Goal: Information Seeking & Learning: Learn about a topic

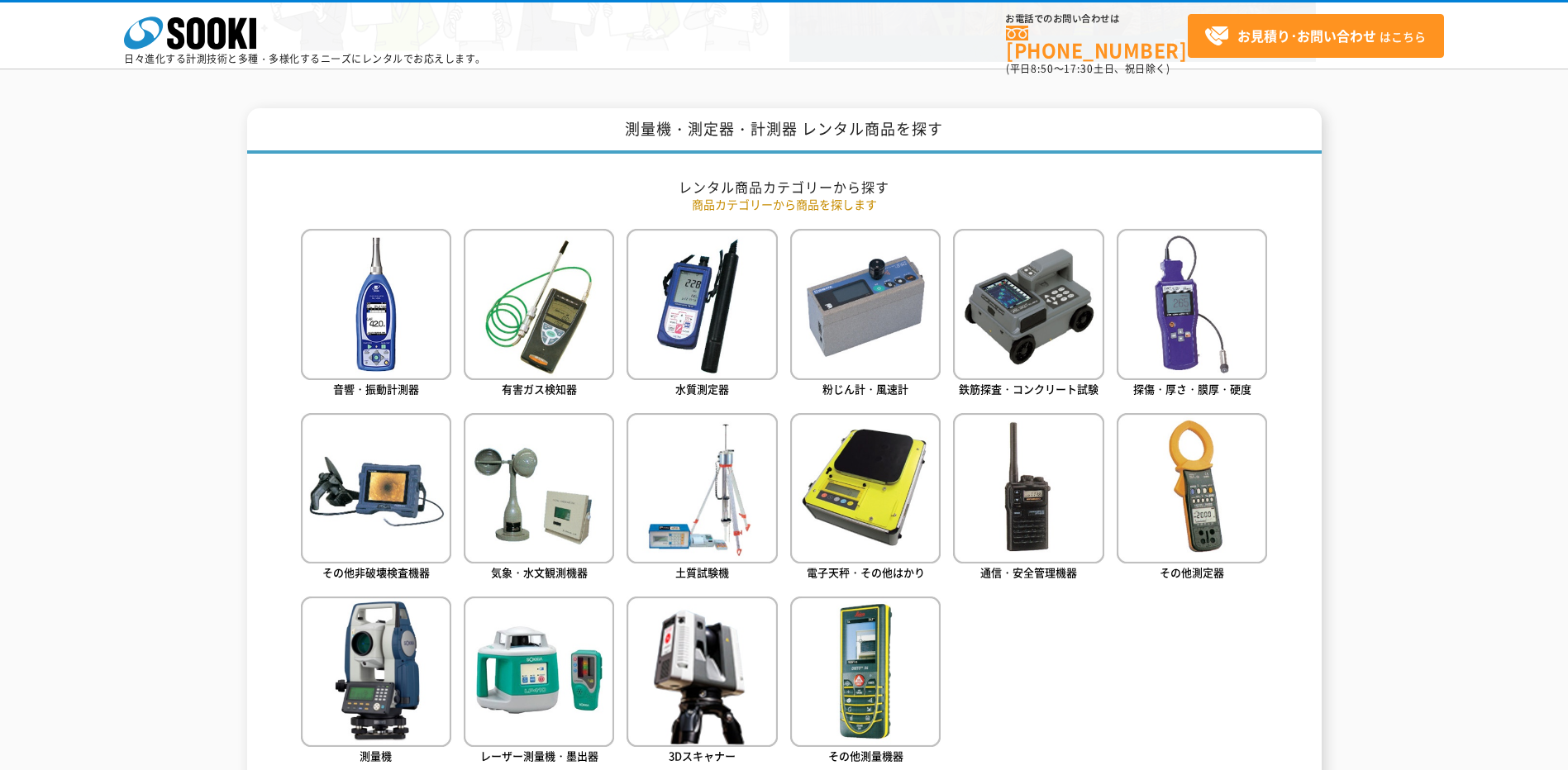
scroll to position [661, 0]
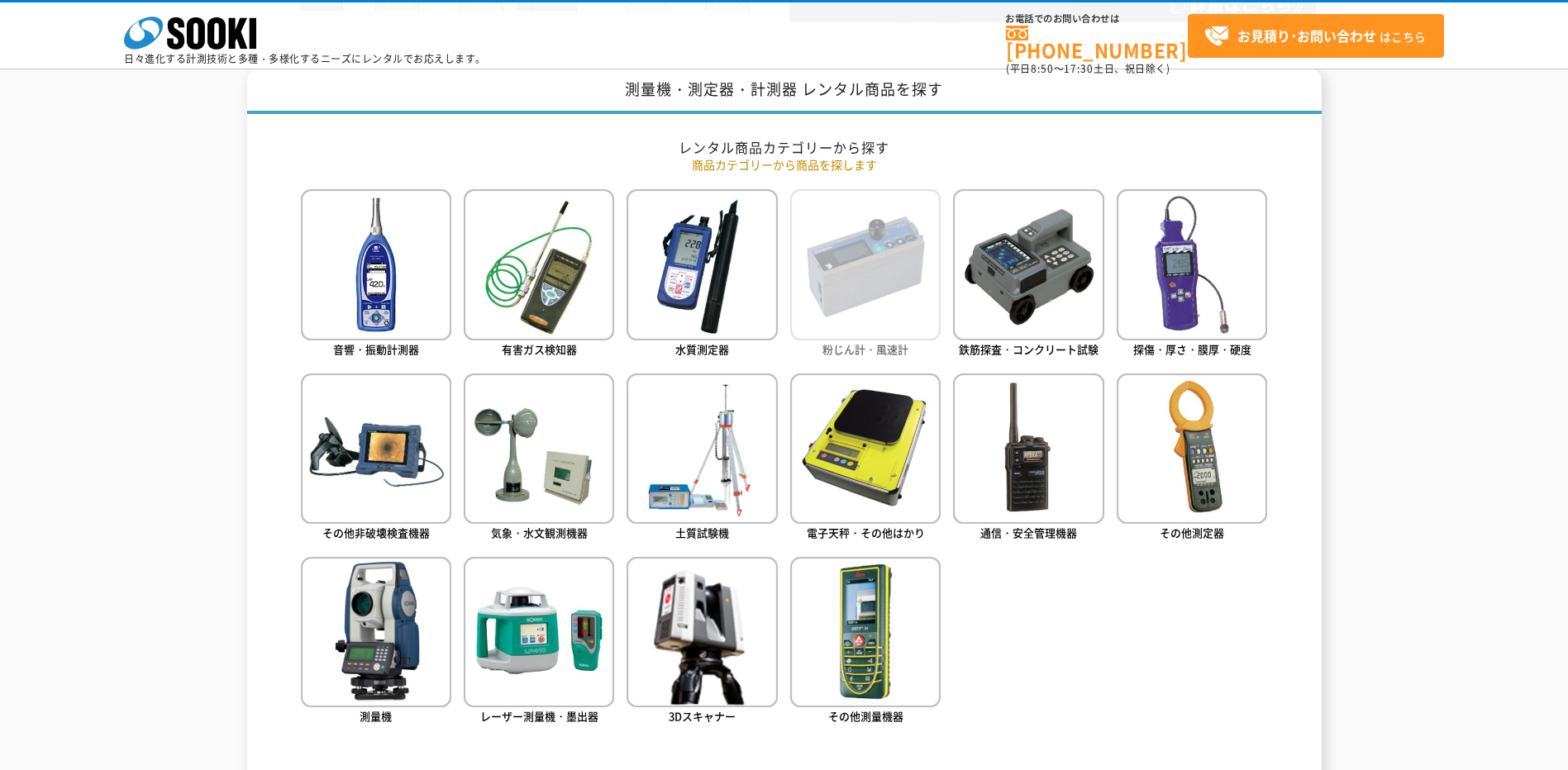
click at [904, 286] on img at bounding box center [865, 265] width 150 height 150
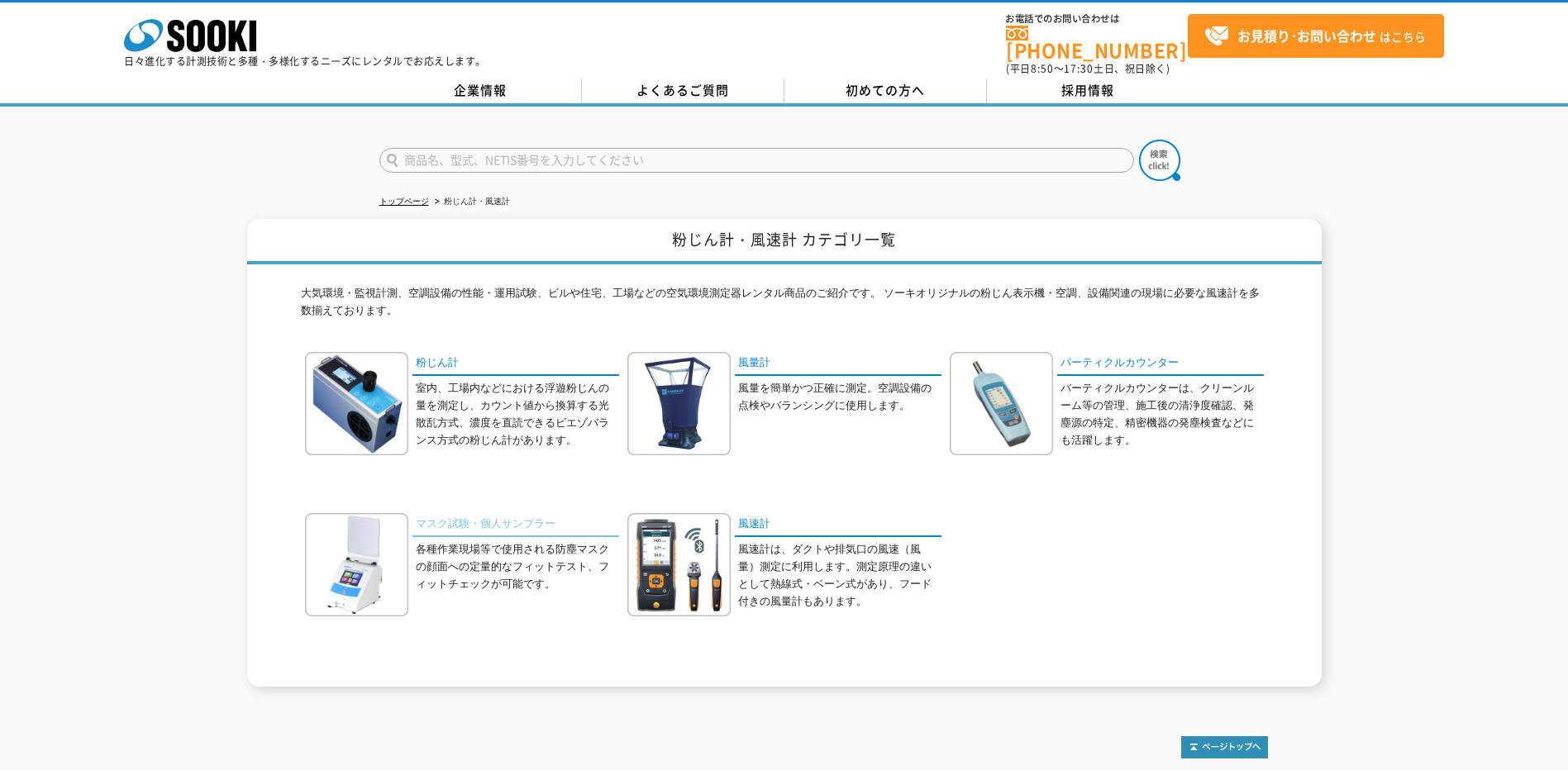
click at [493, 517] on link "マスク試験・個人サンプラー" at bounding box center [516, 525] width 207 height 24
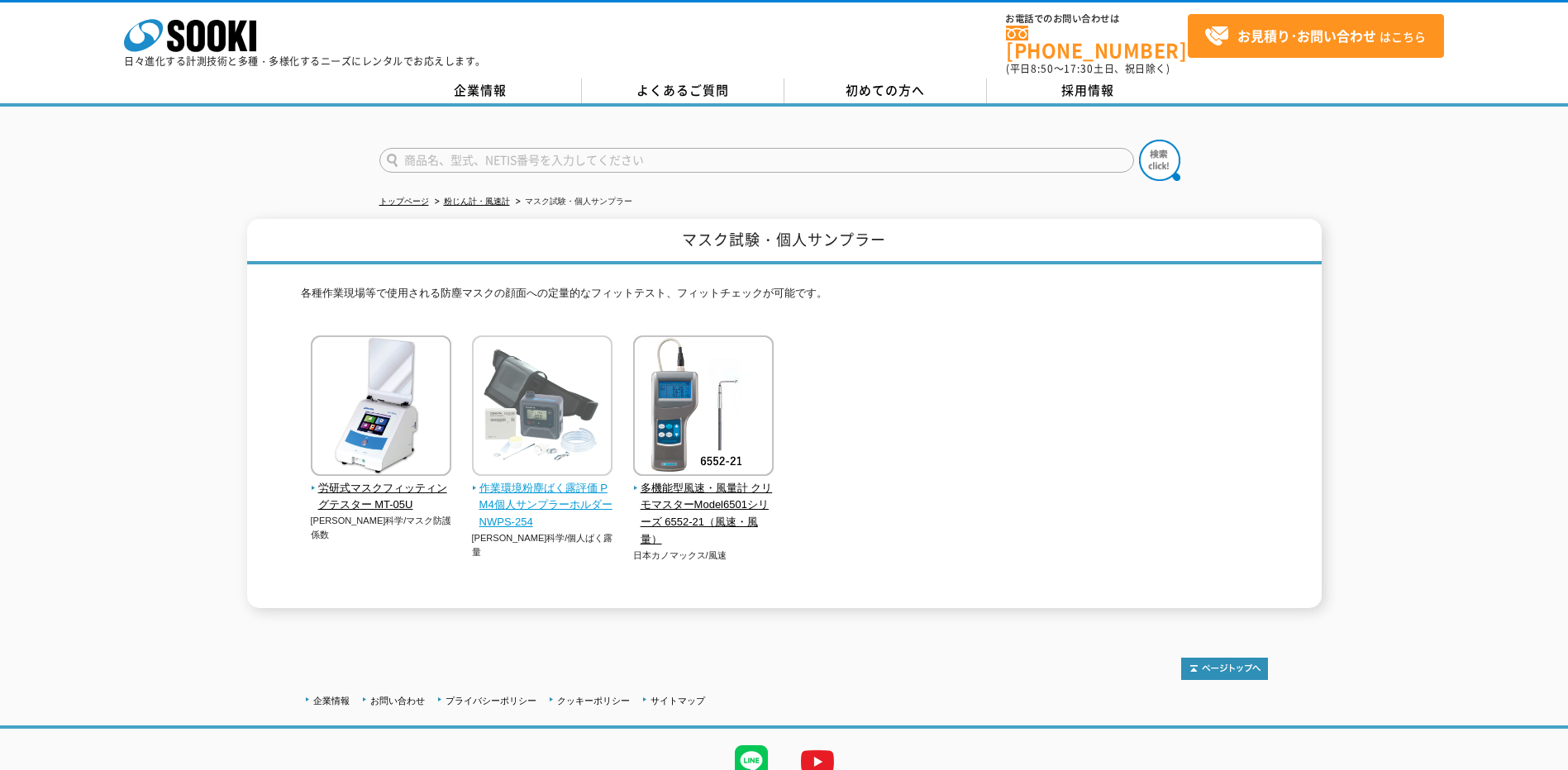
click at [584, 423] on img at bounding box center [542, 407] width 141 height 144
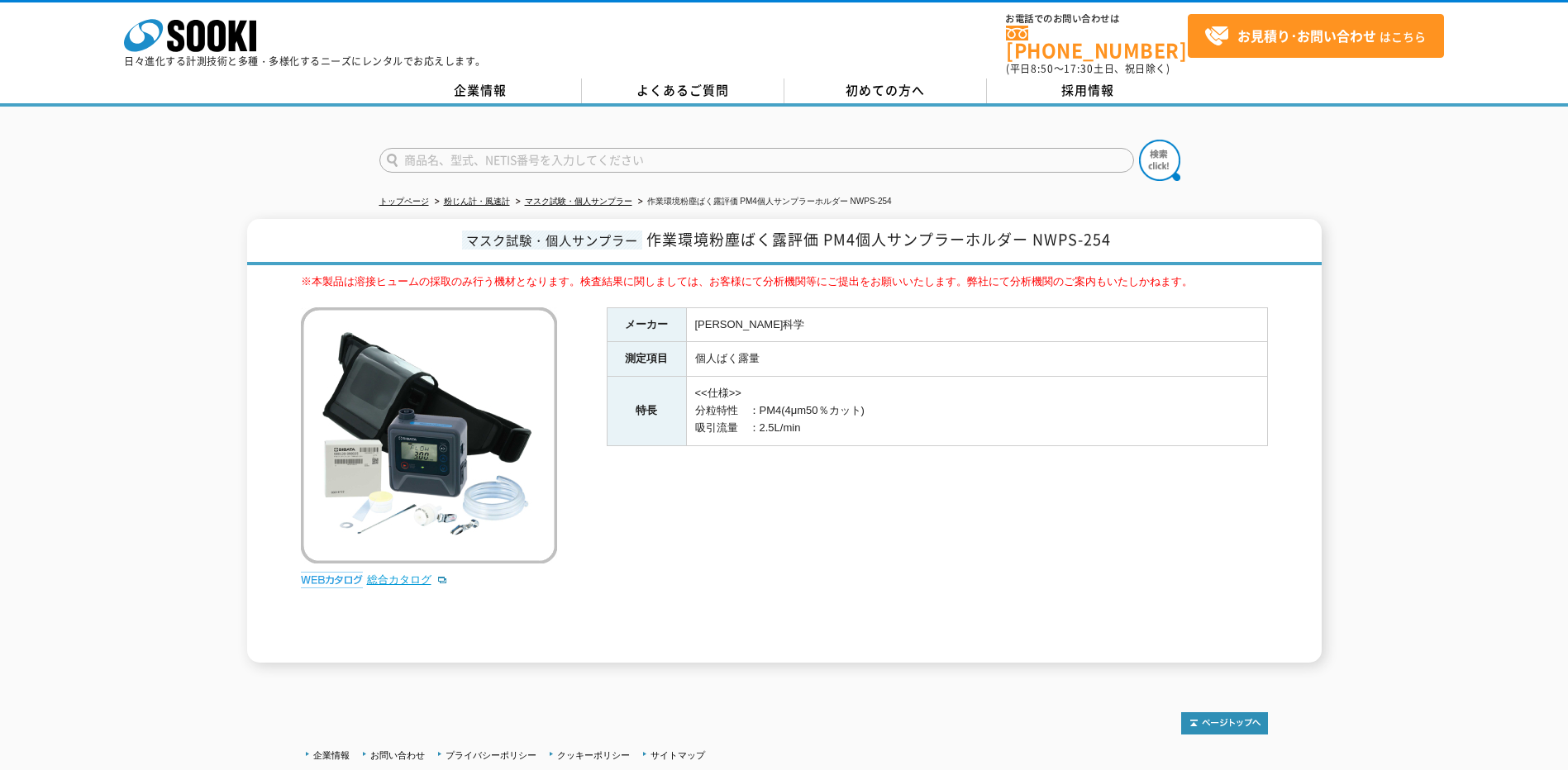
click at [394, 574] on link "総合カタログ" at bounding box center [407, 580] width 81 height 13
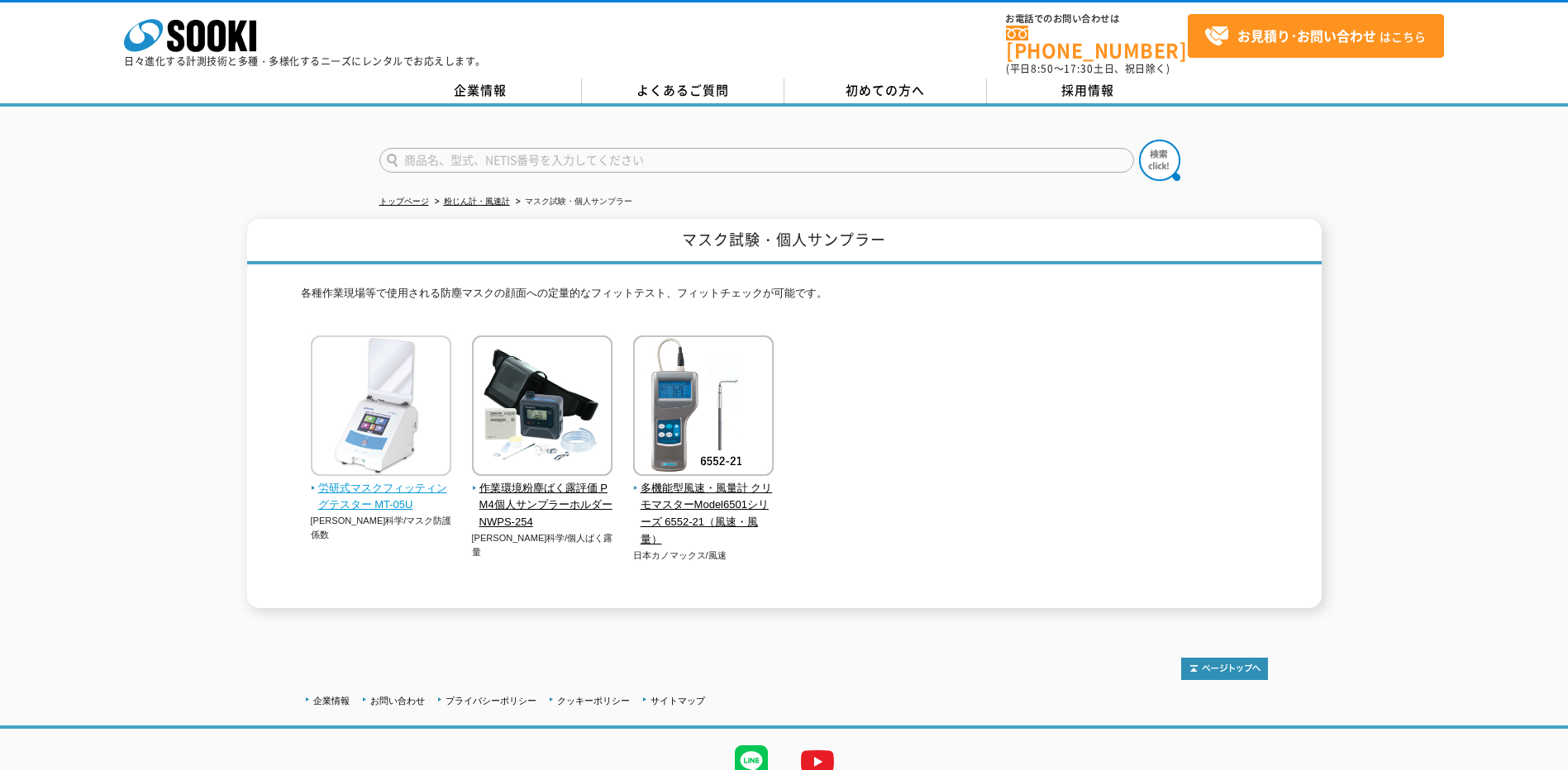
click at [419, 480] on span "労研式マスクフィッティングテスター MT-05U" at bounding box center [382, 497] width 142 height 35
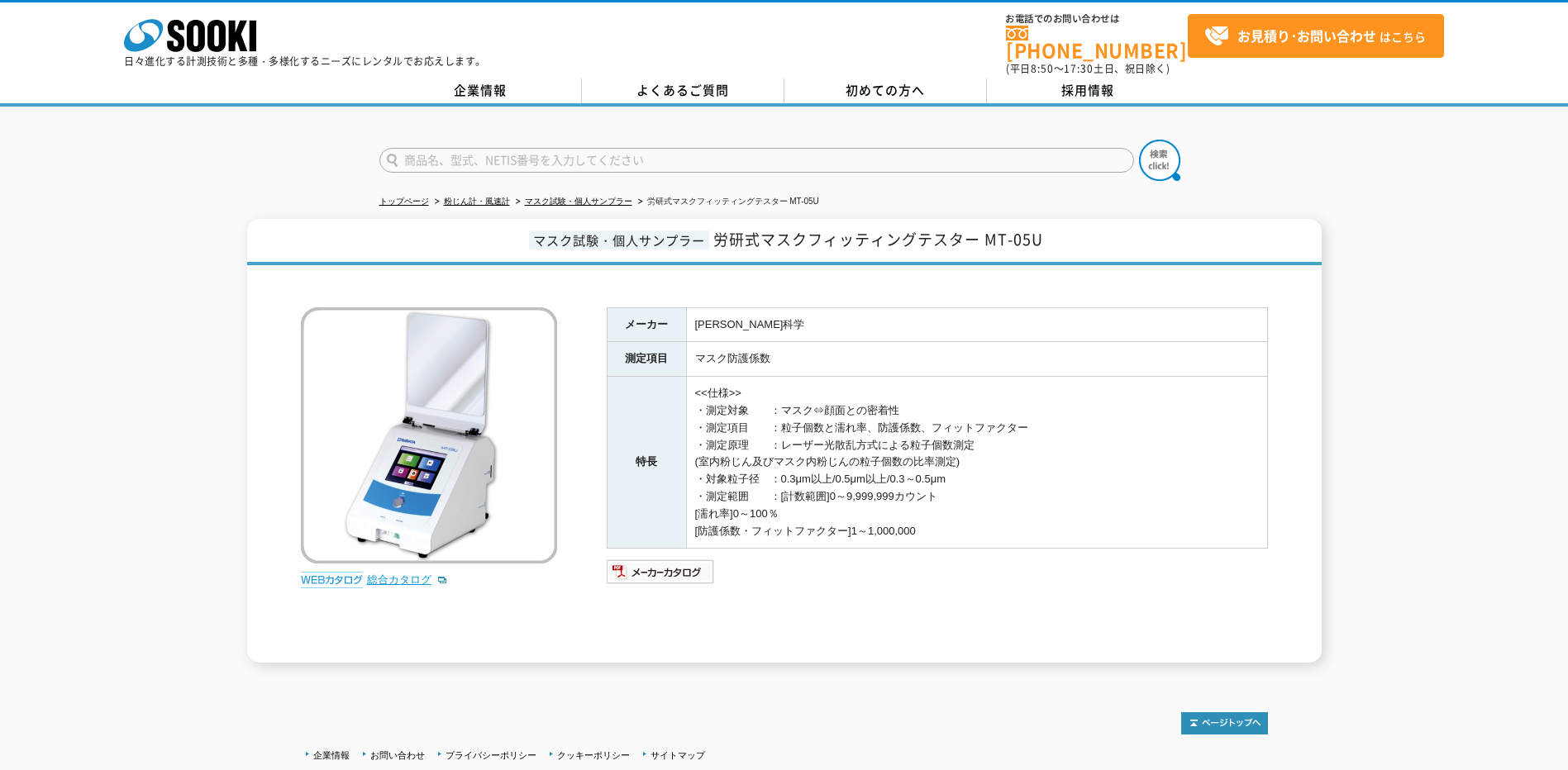
click at [387, 574] on link "総合カタログ" at bounding box center [407, 580] width 81 height 13
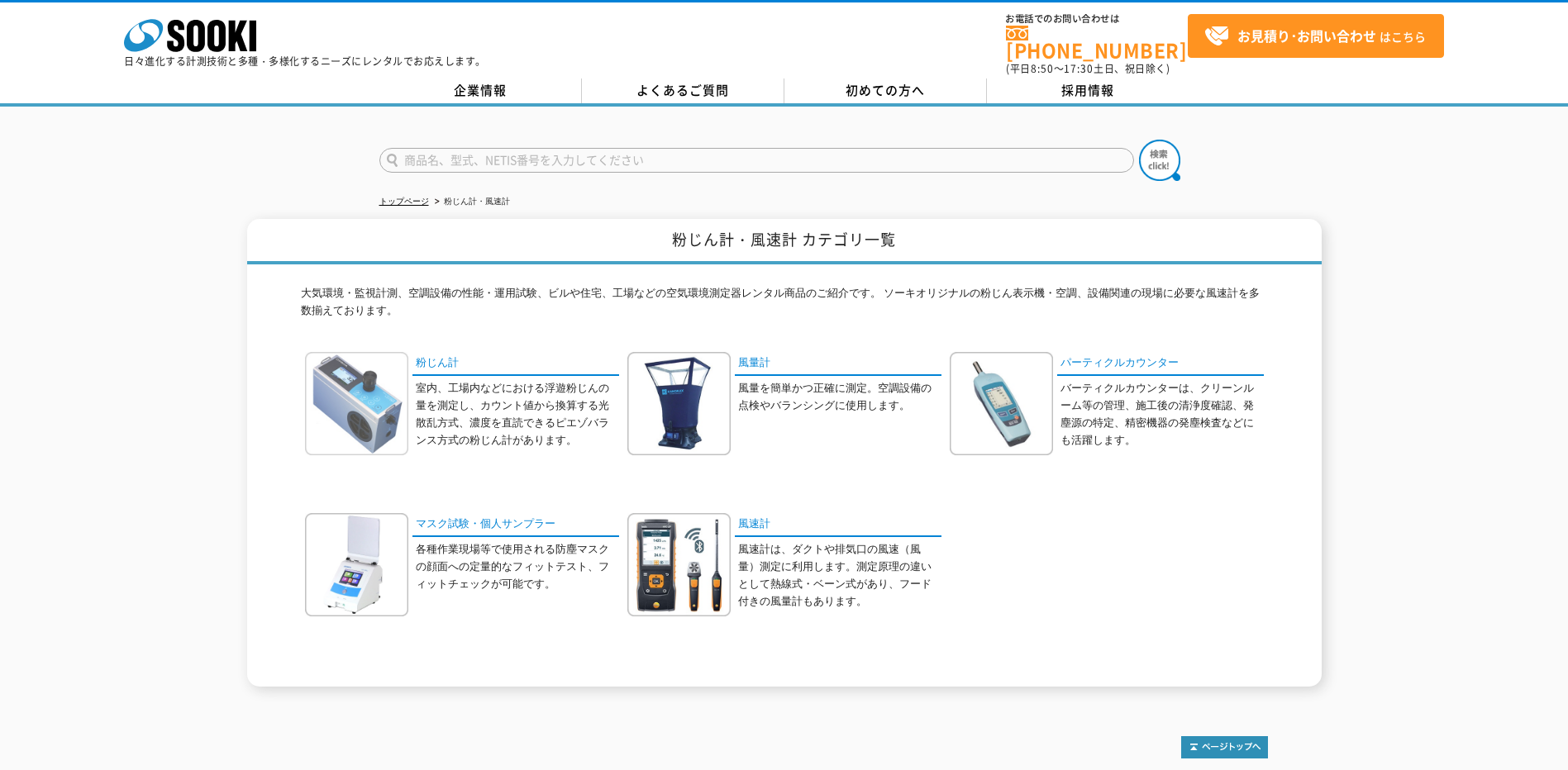
click at [406, 388] on img at bounding box center [356, 403] width 103 height 103
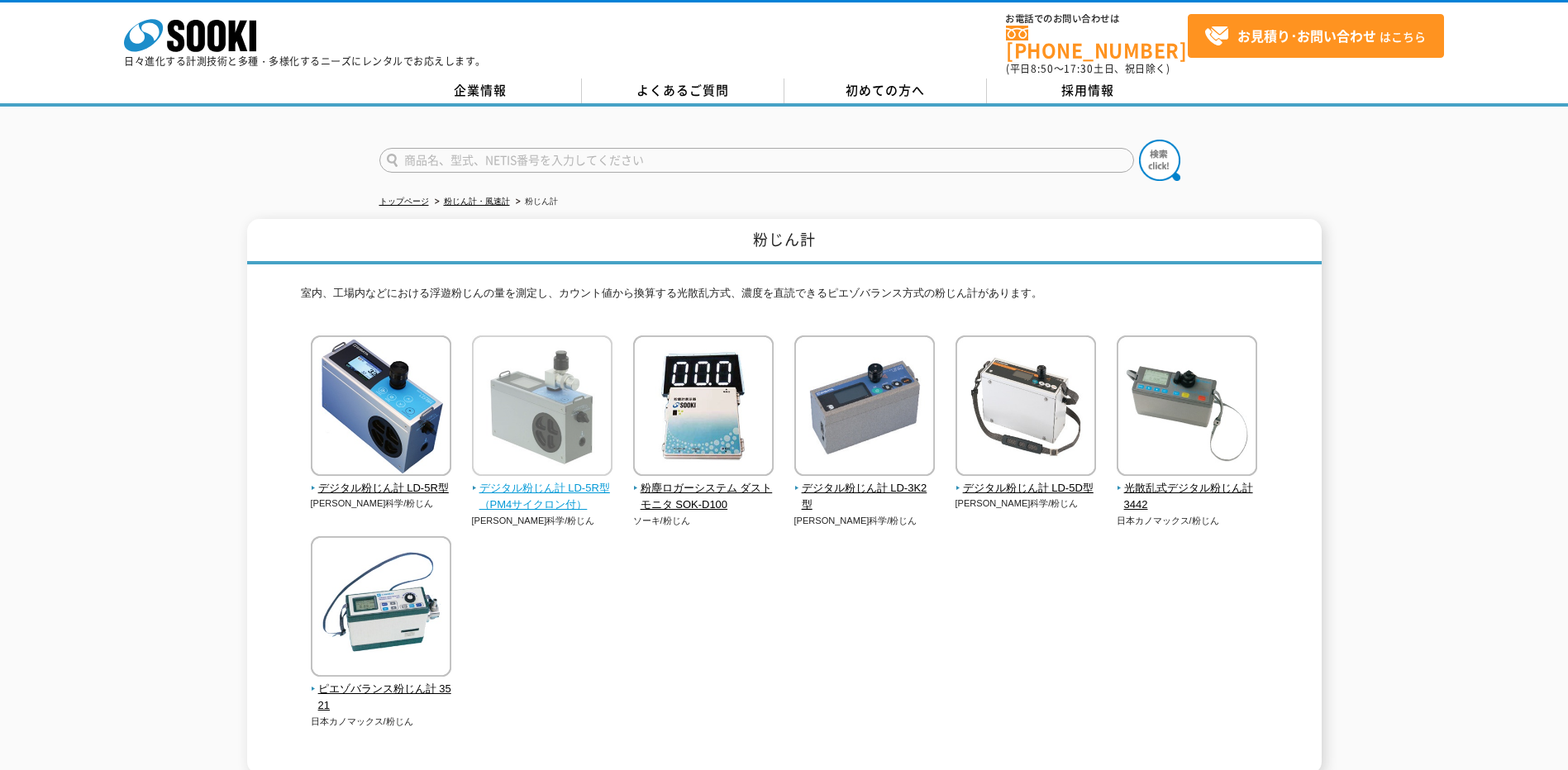
click at [580, 497] on span "デジタル粉じん計 LD-5R型（PM4サイクロン付）" at bounding box center [543, 497] width 142 height 35
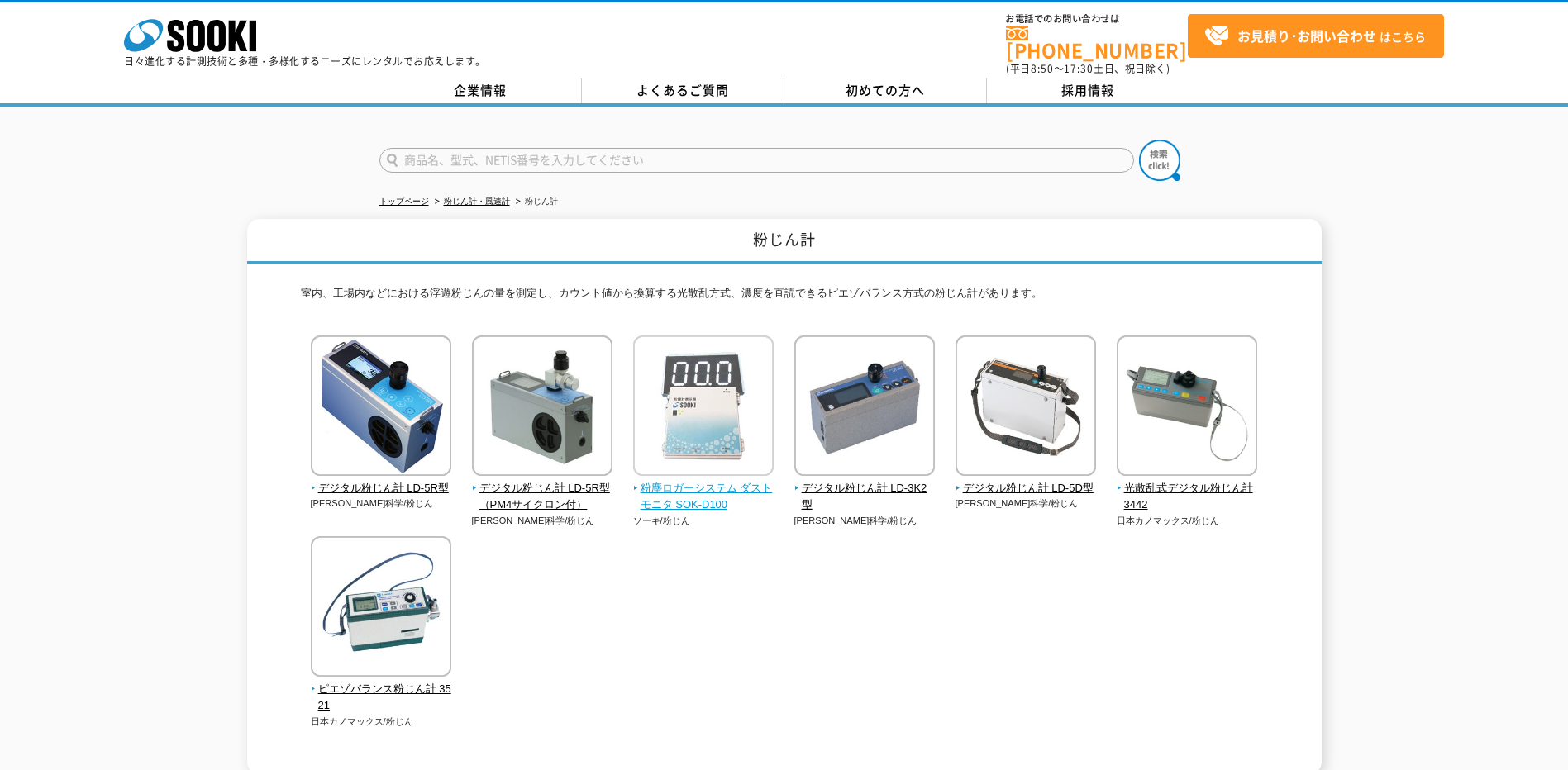
click at [693, 412] on img at bounding box center [703, 407] width 141 height 144
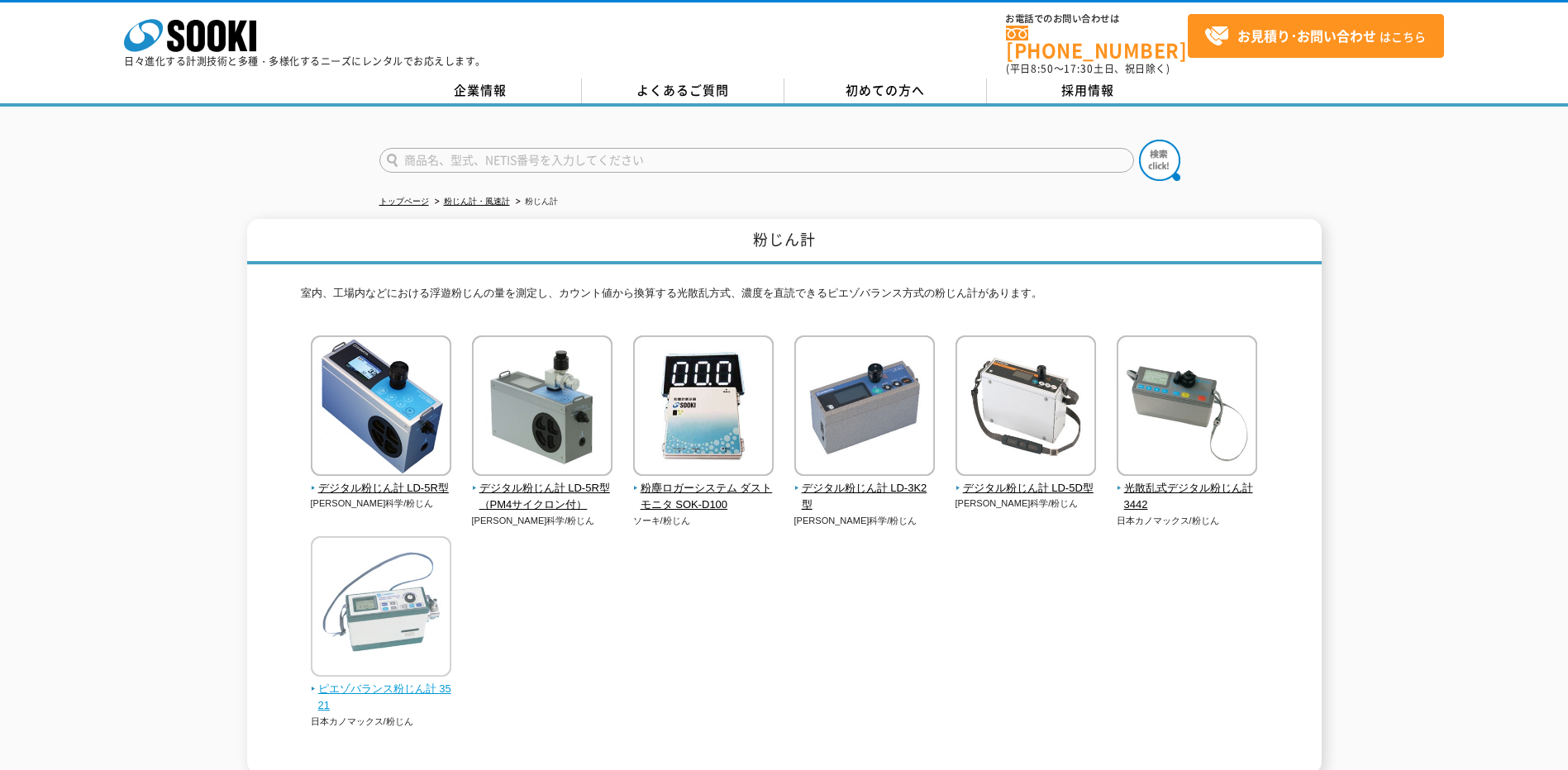
click at [392, 681] on span "ピエゾバランス粉じん計 3521" at bounding box center [382, 698] width 142 height 35
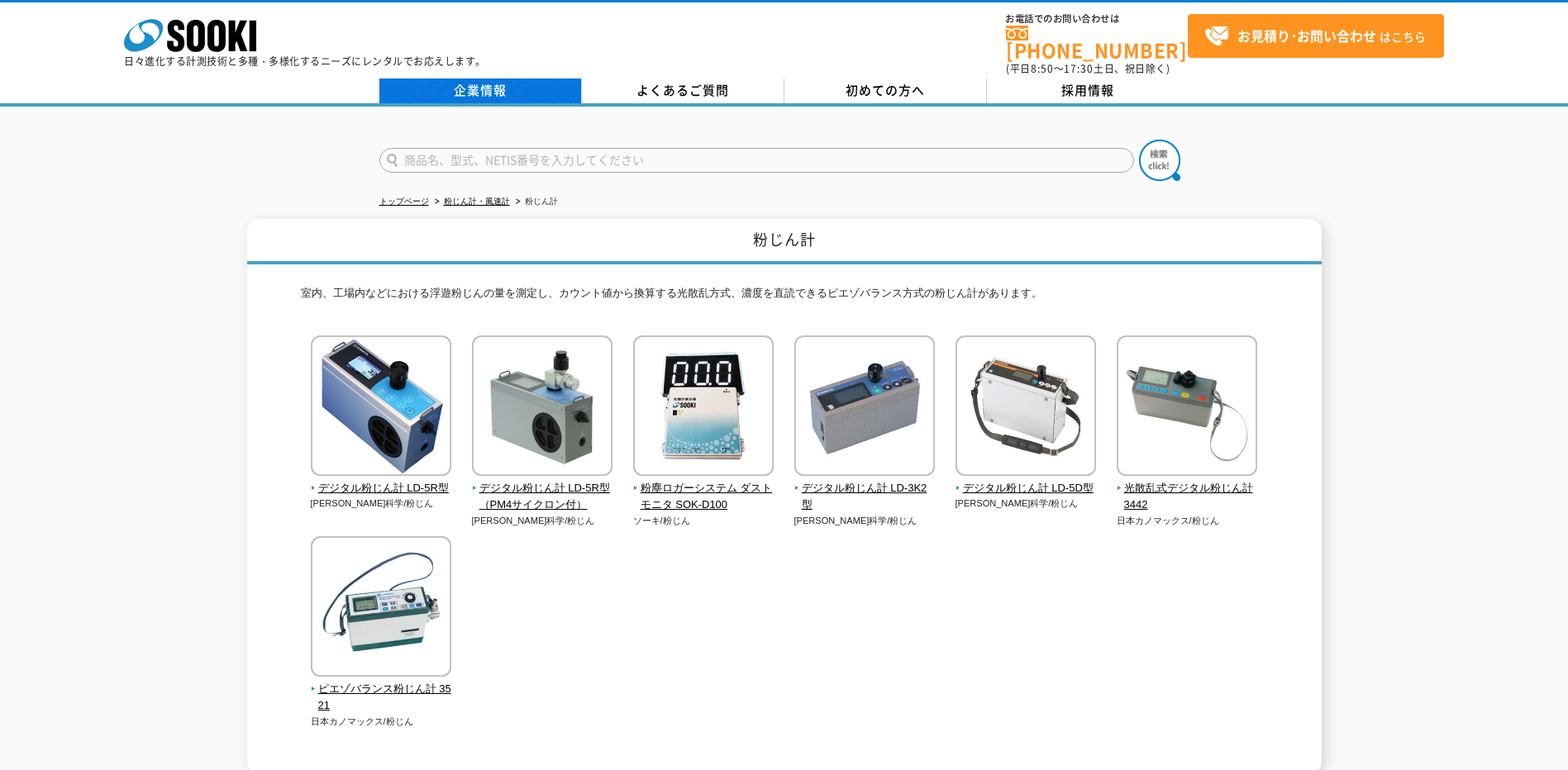
click at [465, 79] on link "企業情報" at bounding box center [480, 90] width 202 height 25
